Goal: Check status: Check status

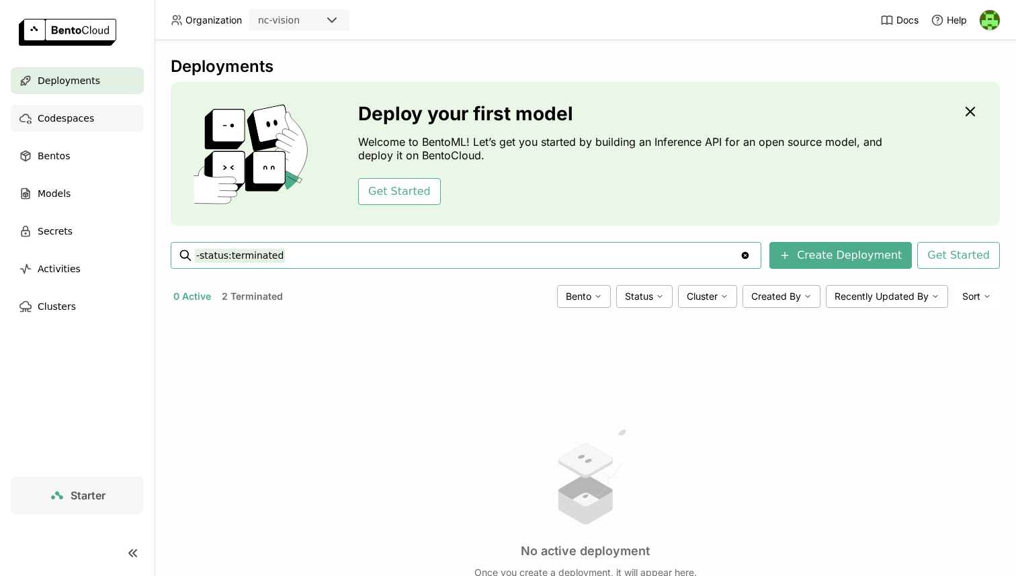
click at [104, 120] on div "Codespaces" at bounding box center [77, 118] width 133 height 27
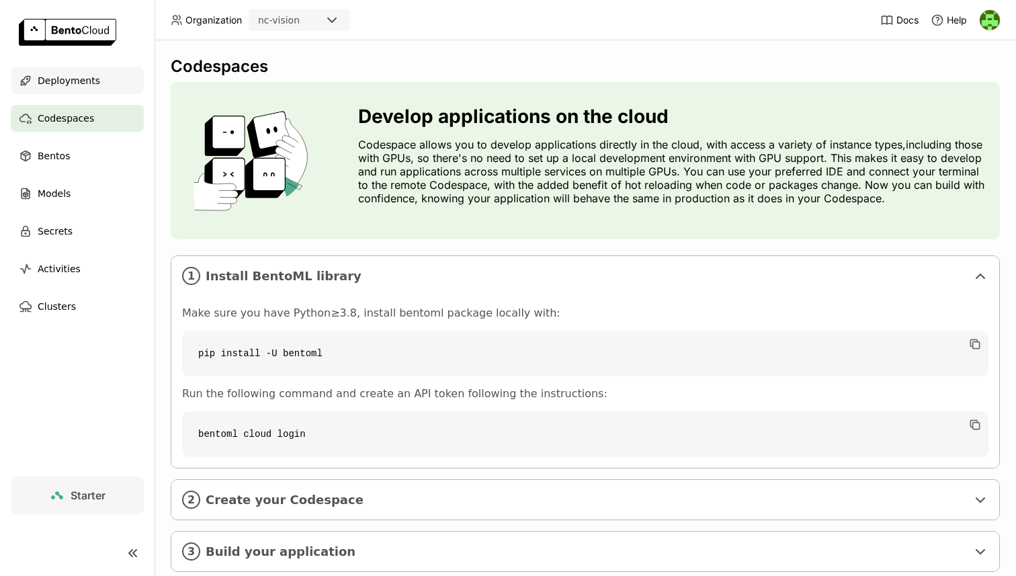
click at [93, 89] on div "Deployments" at bounding box center [77, 80] width 133 height 27
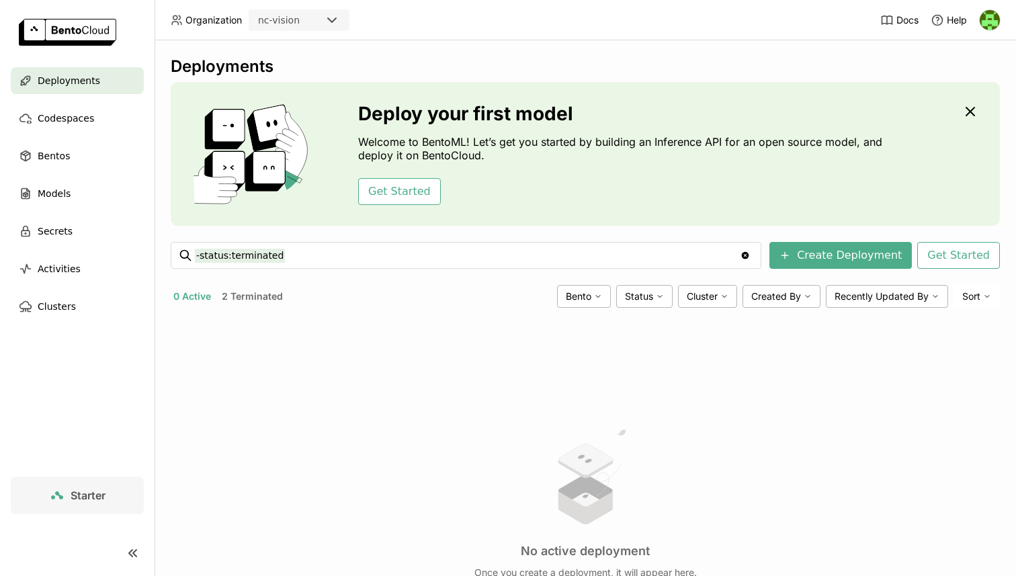
click at [267, 300] on button "2 Terminated" at bounding box center [252, 296] width 67 height 17
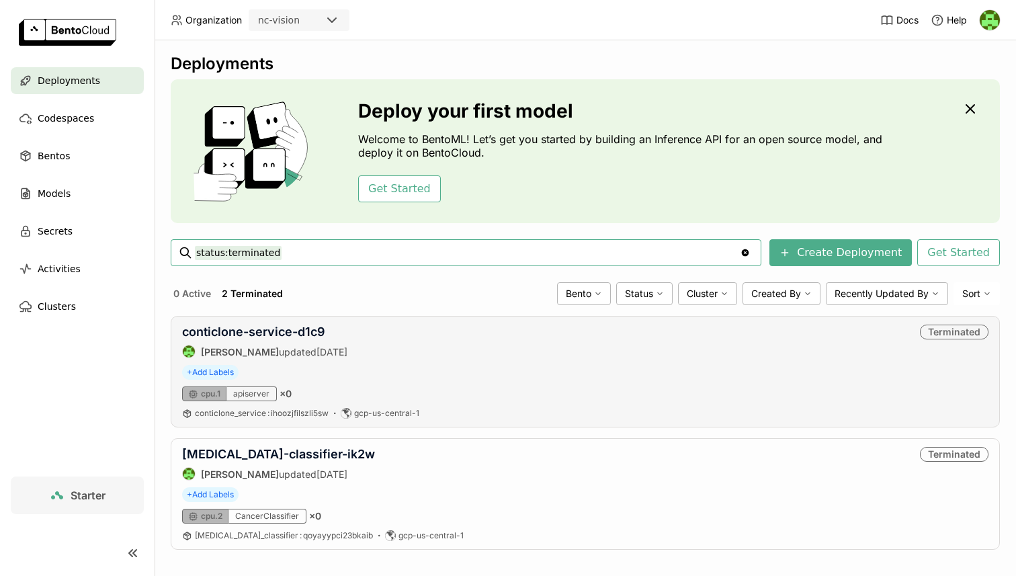
scroll to position [13, 0]
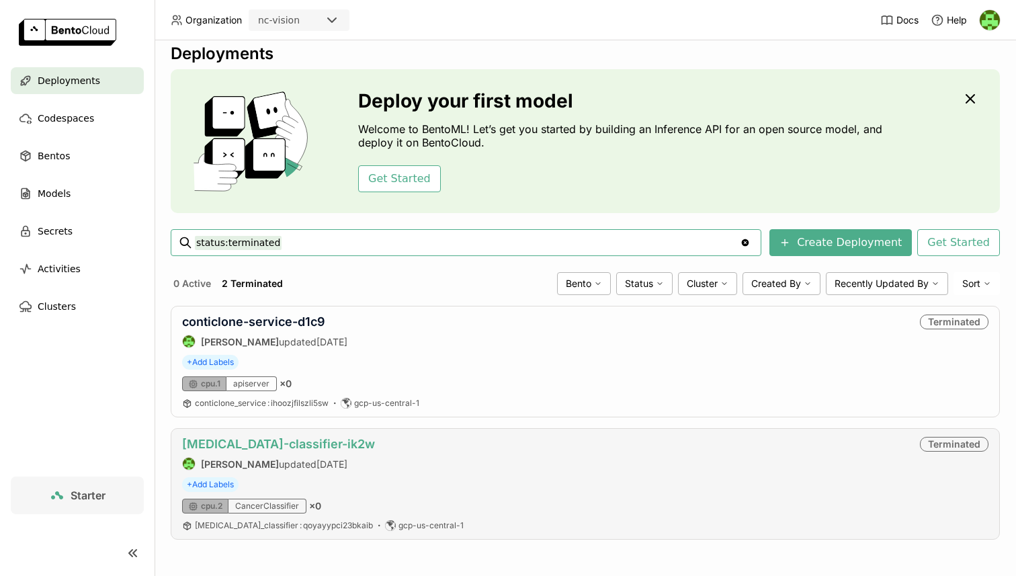
click at [262, 448] on link "[MEDICAL_DATA]-classifier-ik2w" at bounding box center [278, 444] width 193 height 14
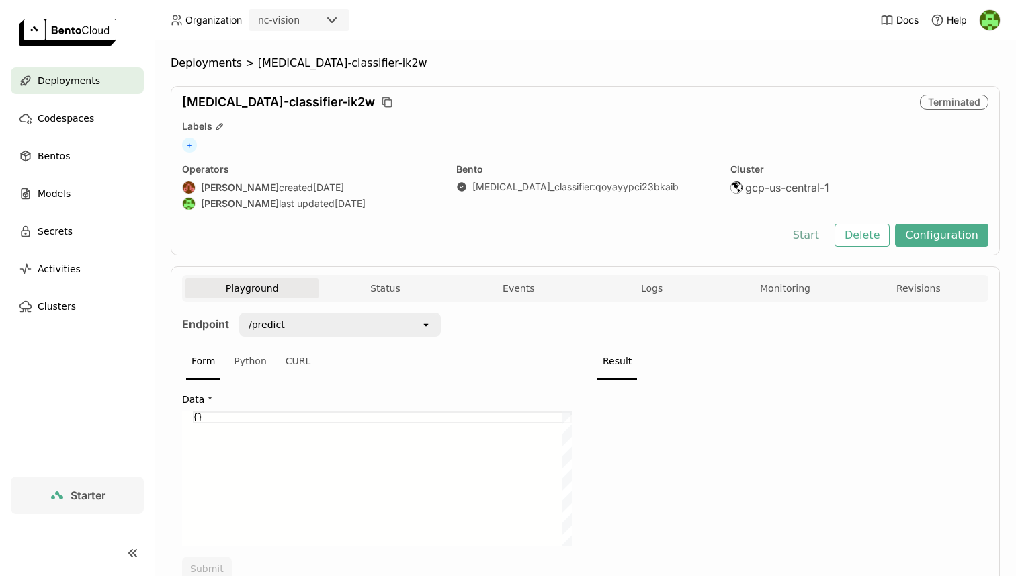
click at [805, 234] on button "Start" at bounding box center [806, 235] width 46 height 23
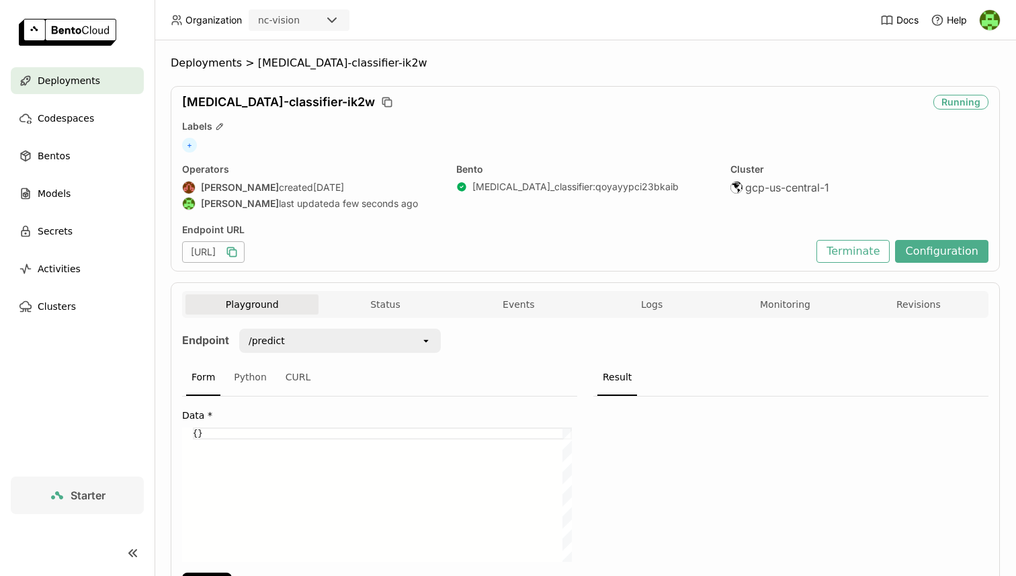
click at [239, 253] on icon "button" at bounding box center [231, 251] width 13 height 13
